Goal: Task Accomplishment & Management: Use online tool/utility

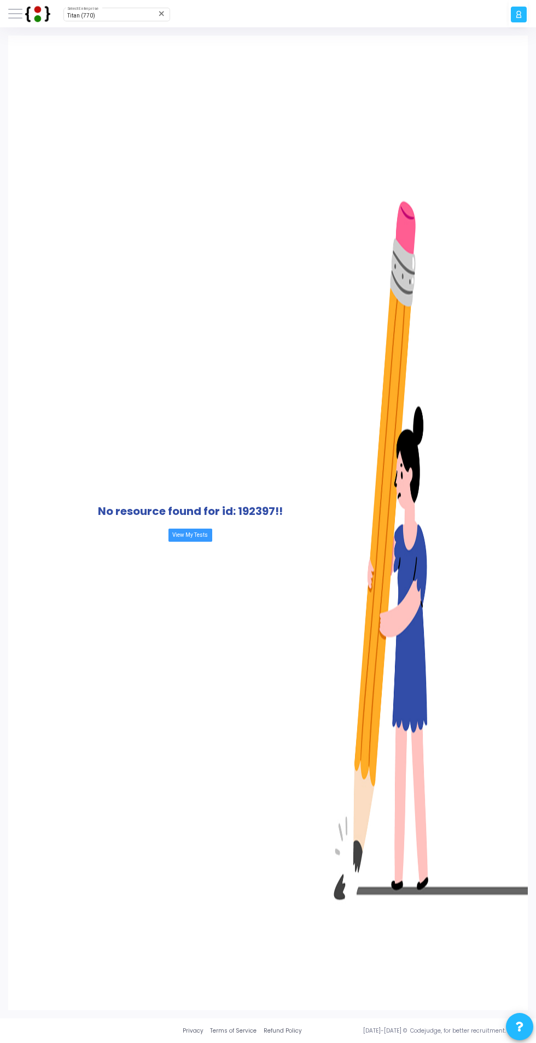
click at [17, 14] on span at bounding box center [15, 13] width 14 height 1
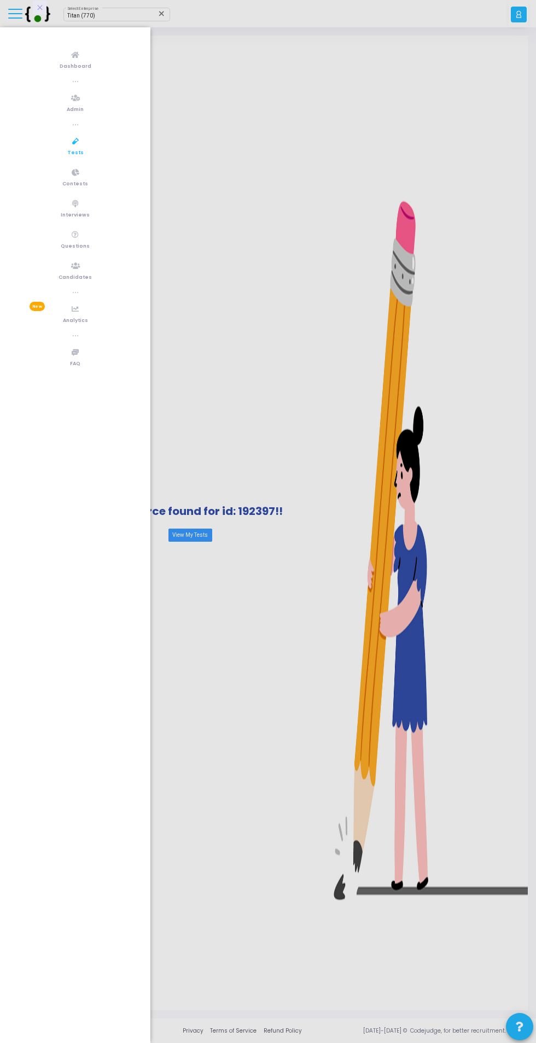
click at [217, 97] on div at bounding box center [268, 521] width 536 height 1043
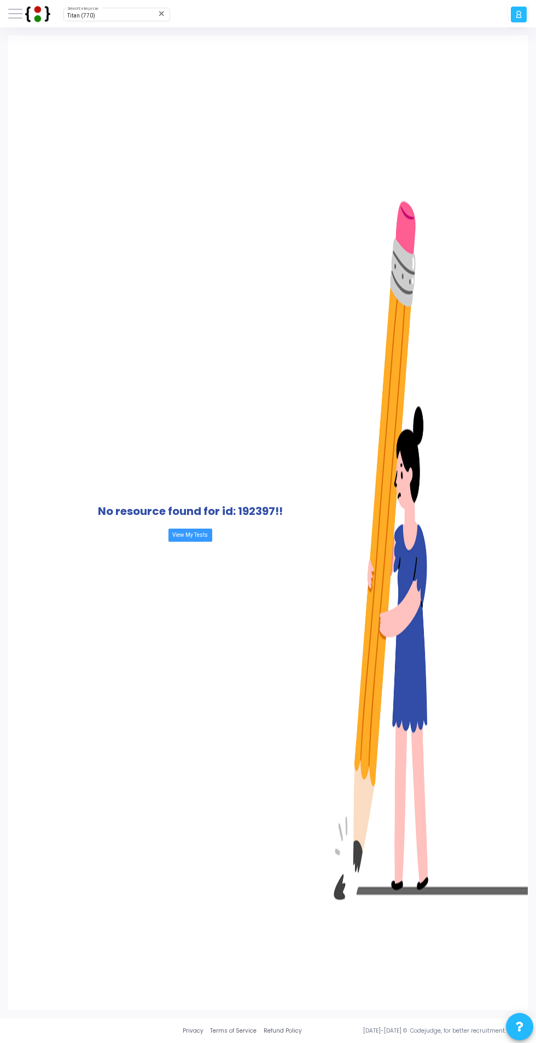
click at [16, 14] on span at bounding box center [15, 13] width 14 height 1
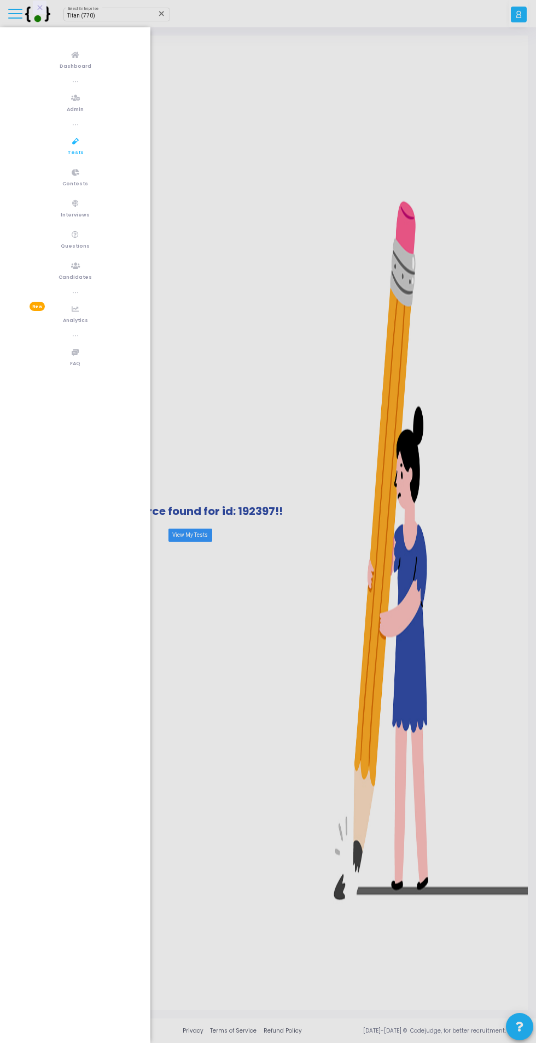
click at [82, 144] on link "Tests" at bounding box center [75, 146] width 150 height 30
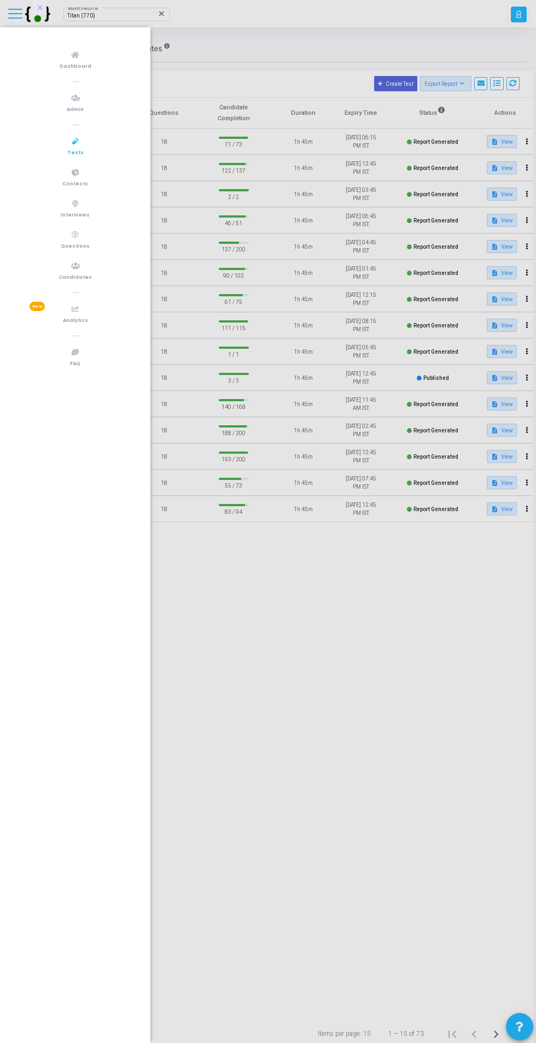
click at [303, 30] on div at bounding box center [268, 521] width 536 height 1043
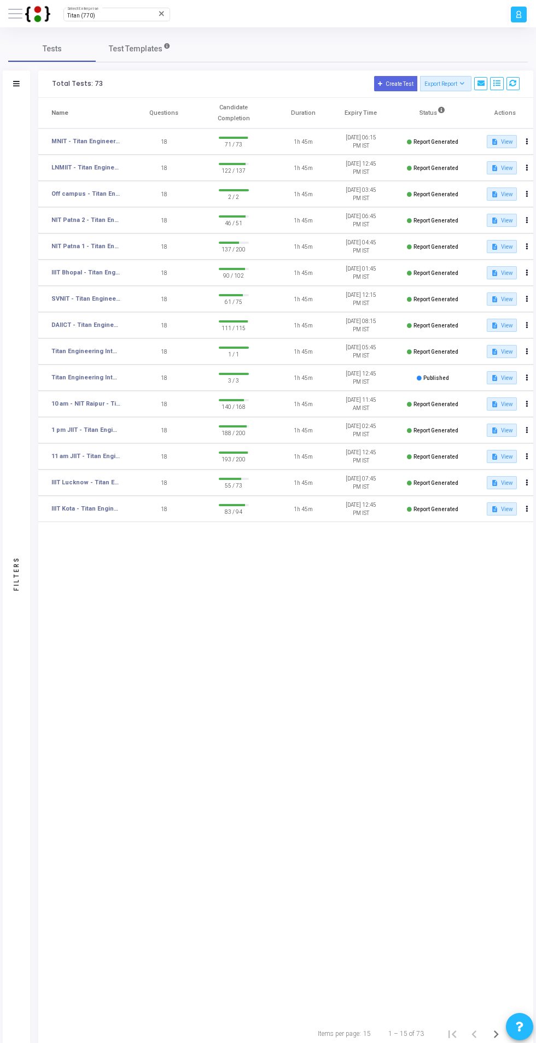
click at [99, 17] on div "Titan (770)" at bounding box center [111, 16] width 89 height 6
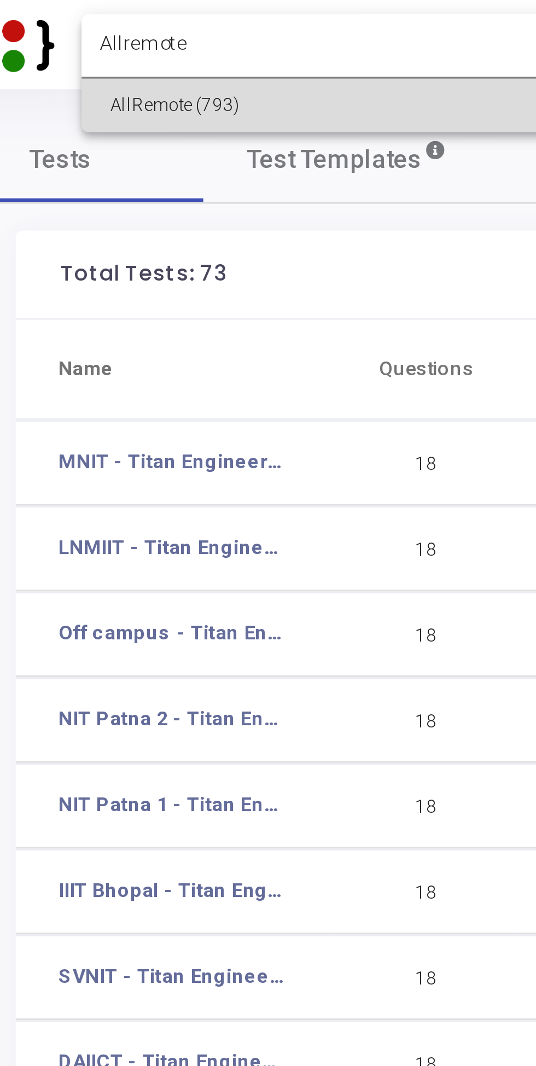
type input "Allremote"
click at [126, 31] on span "AllRemote (793)" at bounding box center [132, 32] width 131 height 16
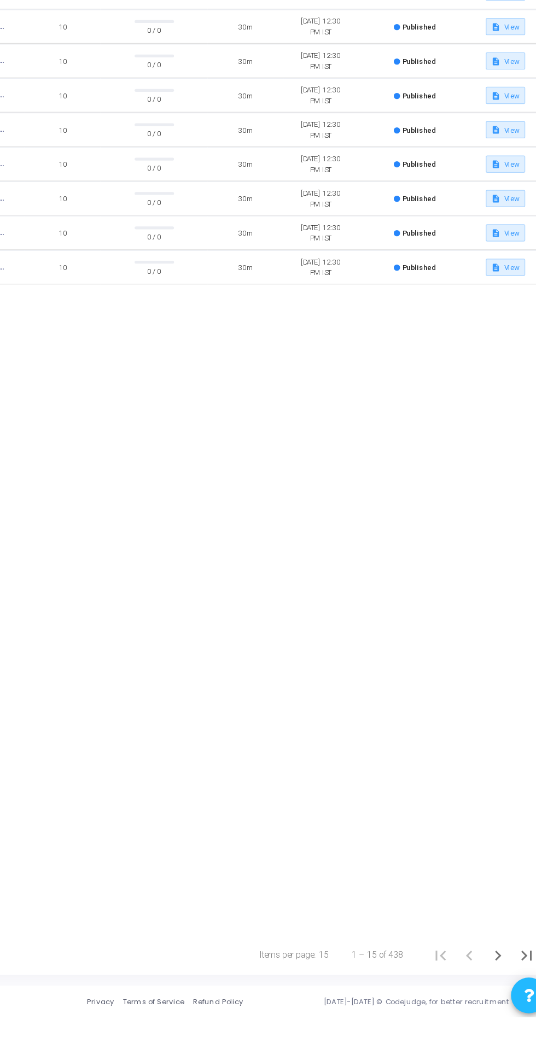
scroll to position [38, 0]
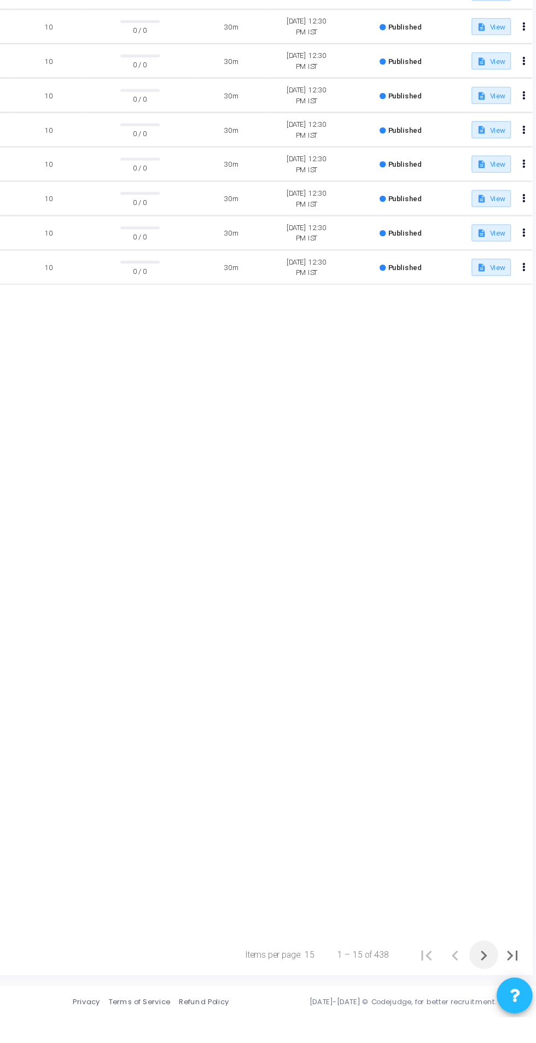
click at [493, 1004] on icon "Next page" at bounding box center [495, 996] width 15 height 15
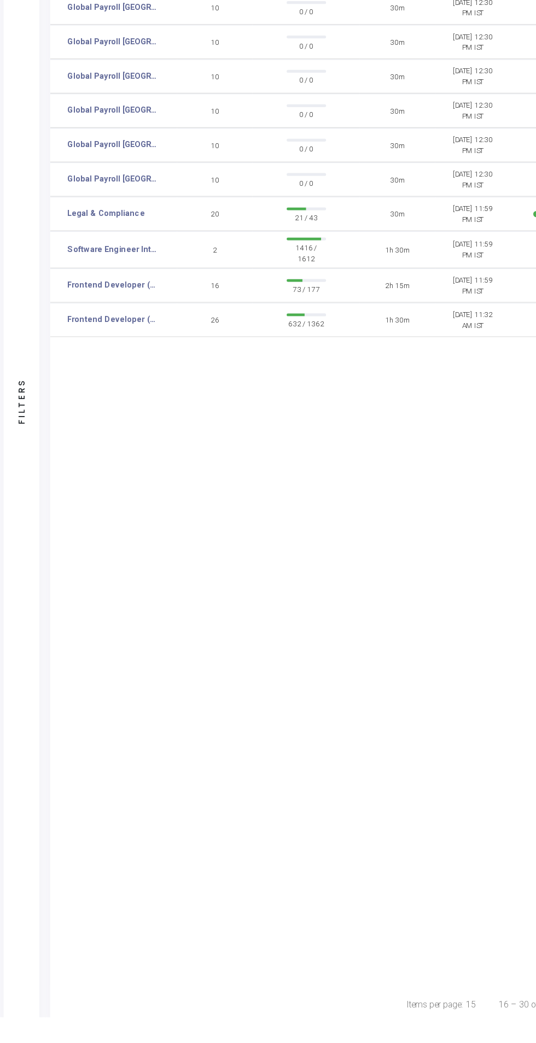
click at [105, 483] on link "Frontend Developer (L5)" at bounding box center [85, 485] width 69 height 9
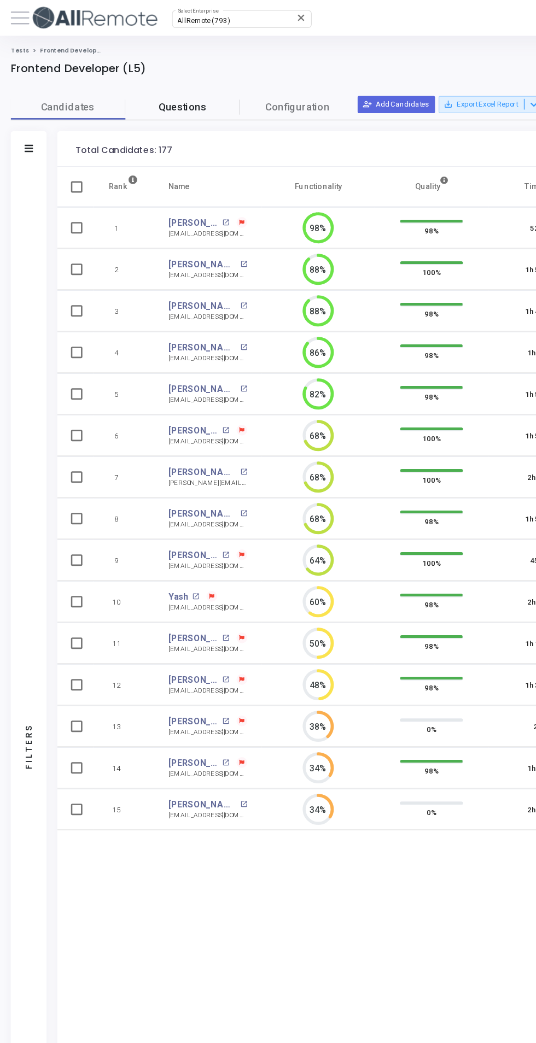
click at [143, 84] on span "Questions" at bounding box center [139, 81] width 87 height 11
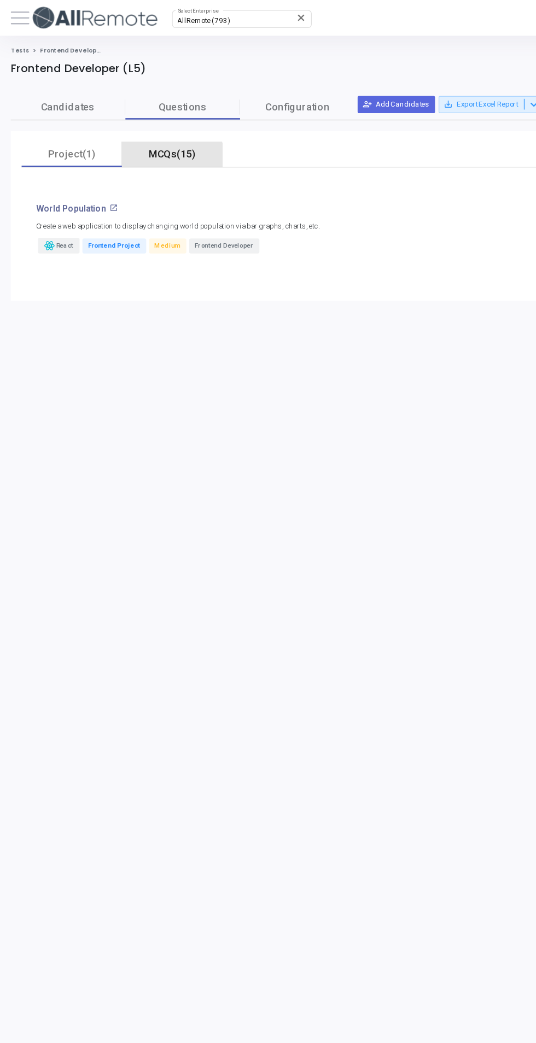
click at [129, 121] on div "MCQs(15)" at bounding box center [131, 117] width 63 height 11
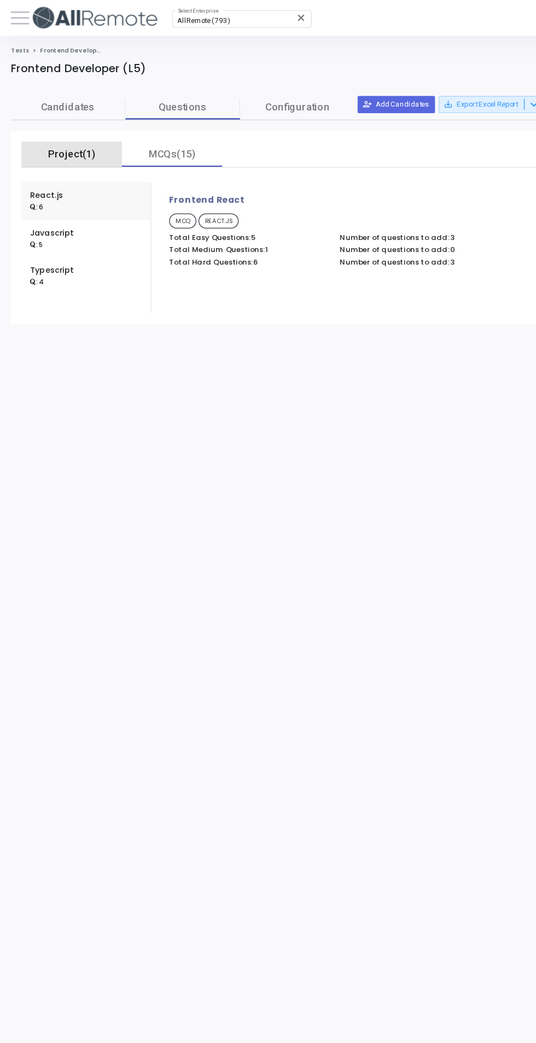
click at [52, 118] on div "Project(1)" at bounding box center [54, 117] width 63 height 11
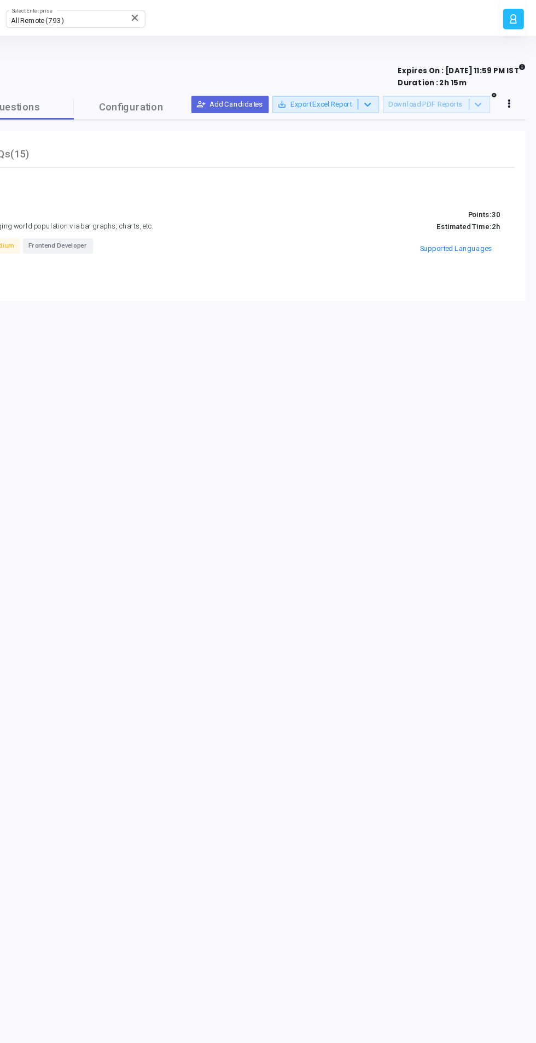
click at [476, 189] on button "Supported Languages" at bounding box center [475, 189] width 62 height 15
click at [475, 185] on button "Supported Languages" at bounding box center [475, 189] width 62 height 15
click at [480, 191] on button "Supported Languages" at bounding box center [475, 189] width 62 height 15
click at [478, 191] on button "Supported Languages" at bounding box center [475, 189] width 62 height 15
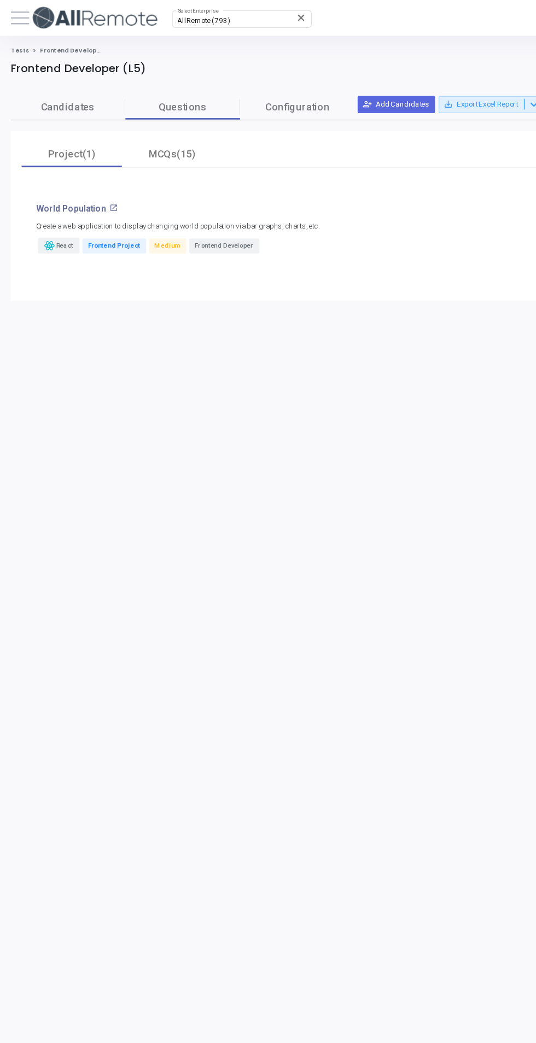
click at [159, 187] on span "Frontend Developer" at bounding box center [171, 187] width 54 height 11
click at [52, 160] on p "World Population" at bounding box center [54, 159] width 54 height 8
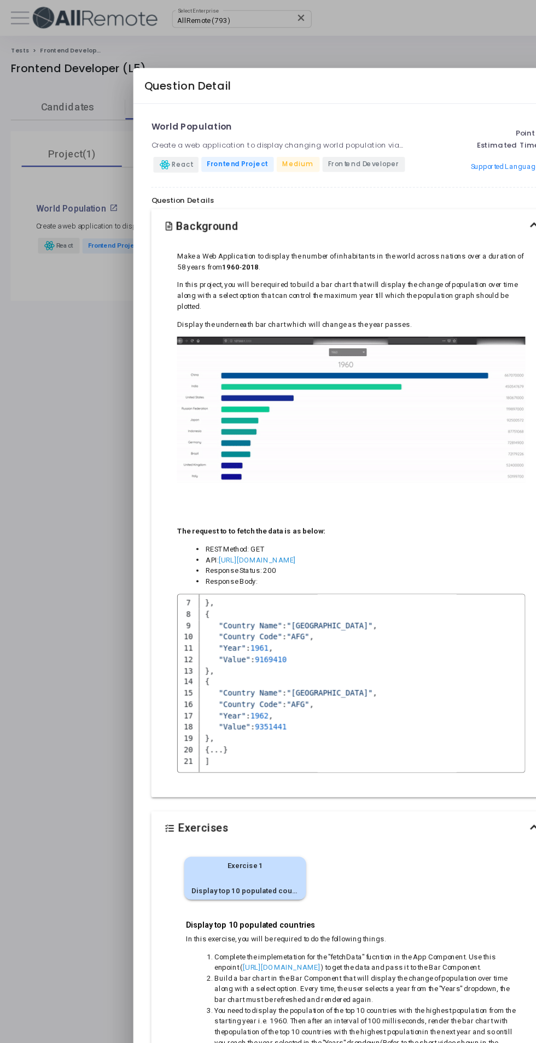
click at [57, 417] on div at bounding box center [268, 521] width 536 height 1043
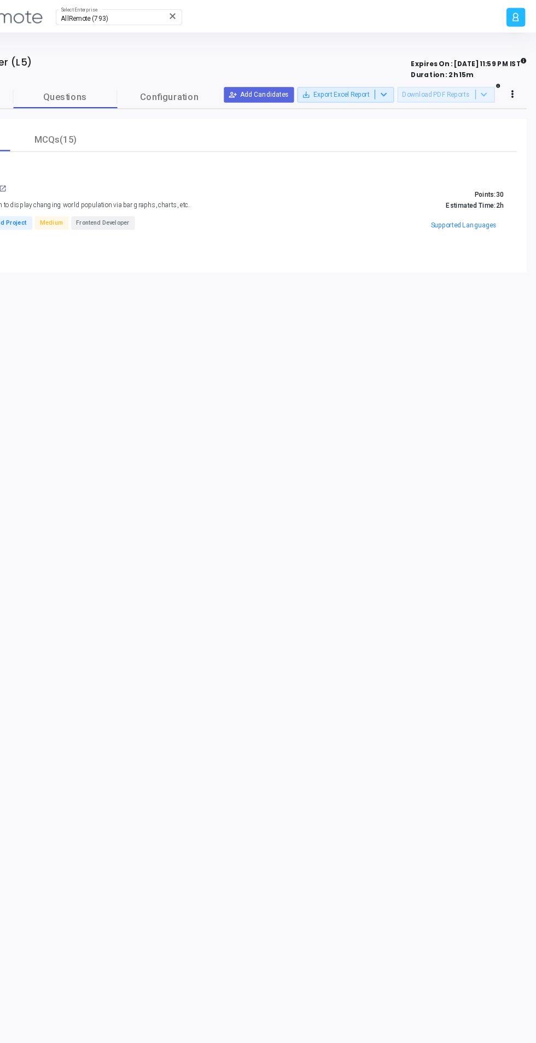
click at [522, 74] on div at bounding box center [516, 80] width 14 height 14
click at [515, 80] on icon at bounding box center [516, 79] width 2 height 5
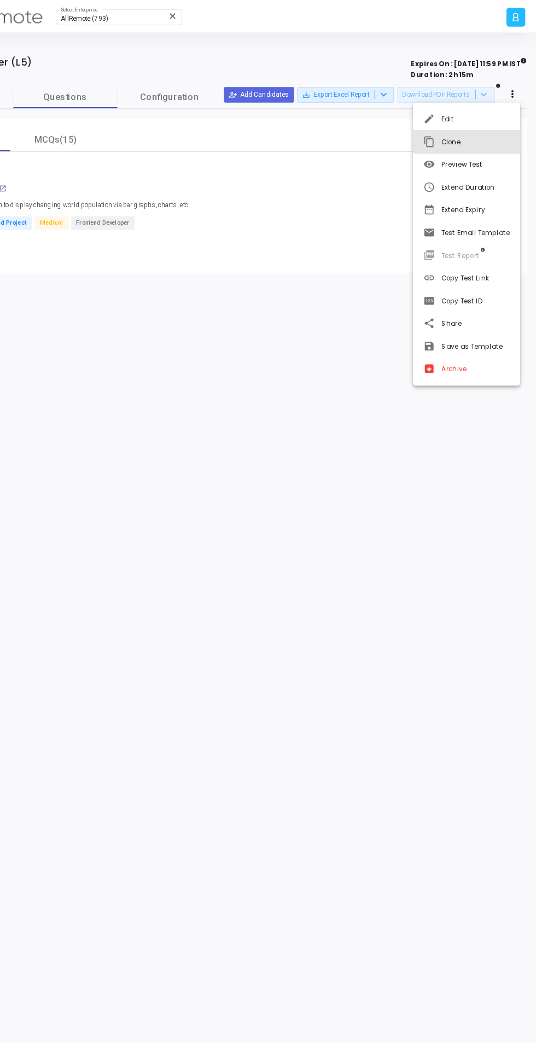
click at [482, 118] on button "content_copy Clone" at bounding box center [477, 119] width 90 height 19
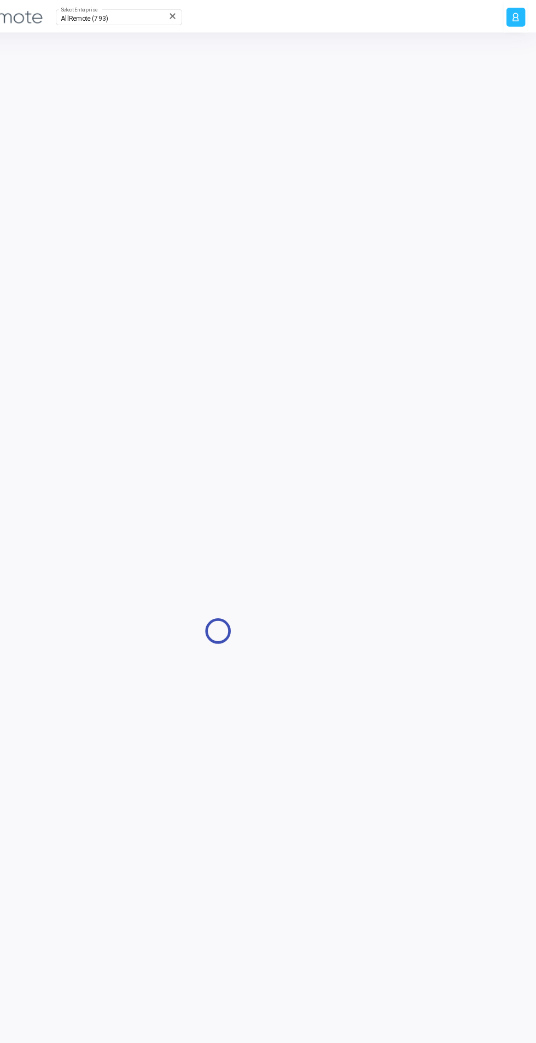
type input "Frontend Developer (L5)"
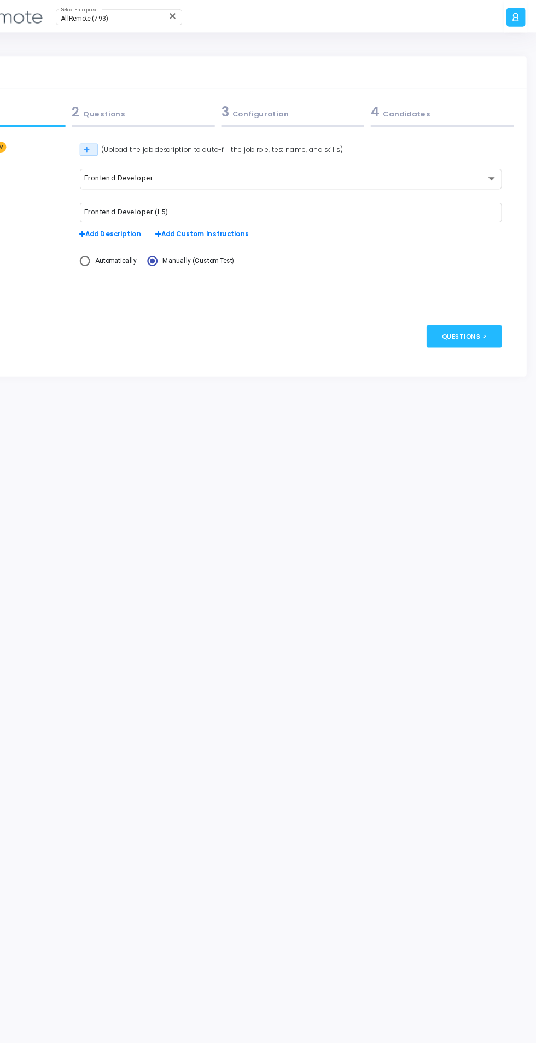
click at [197, 90] on div "2 Questions" at bounding box center [205, 94] width 120 height 16
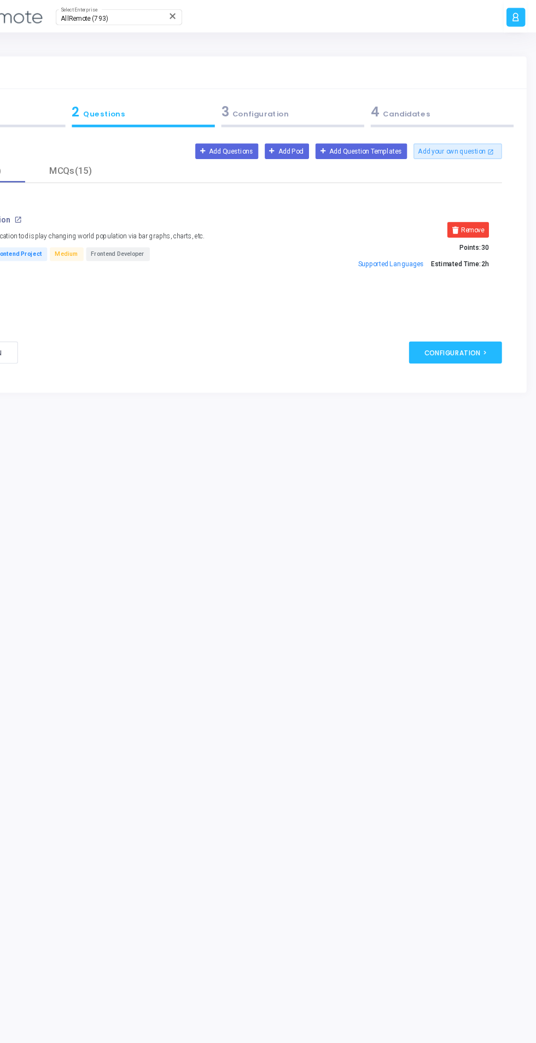
click at [259, 127] on icon at bounding box center [255, 127] width 5 height 5
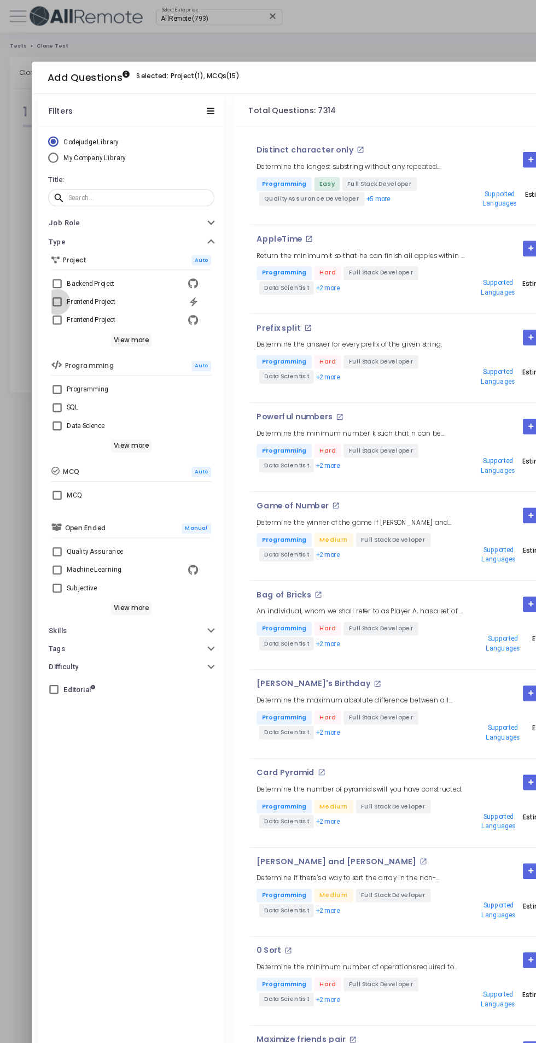
click at [48, 250] on span at bounding box center [48, 254] width 8 height 8
click at [48, 258] on input "Frontend Project" at bounding box center [48, 258] width 1 height 1
checkbox input "true"
